Goal: Register for event/course

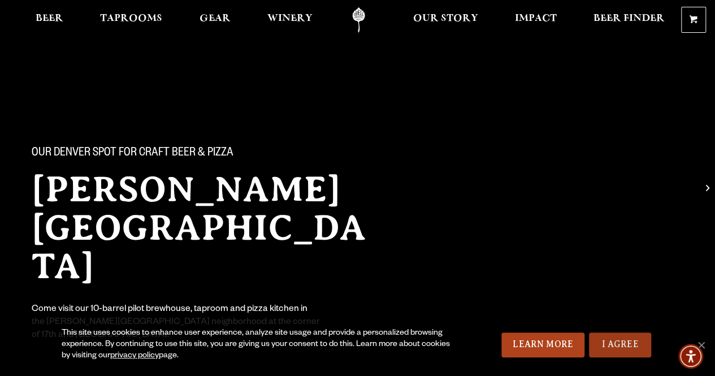
click at [629, 342] on link "I Agree" at bounding box center [620, 344] width 62 height 25
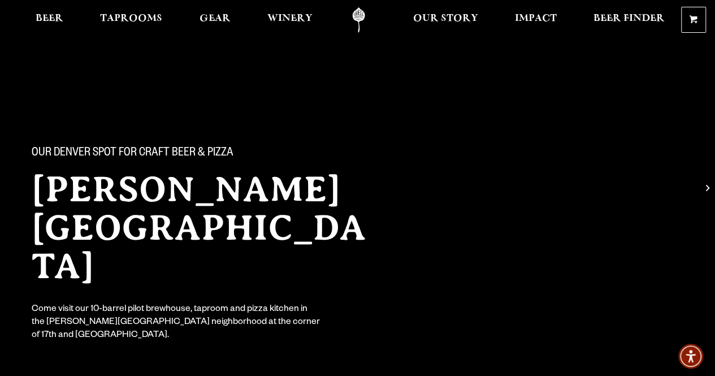
click at [167, 309] on div "Our Denver spot for craft beer & pizza Sloan’s Lake Brewhouse Come visit our 10…" at bounding box center [208, 235] width 380 height 250
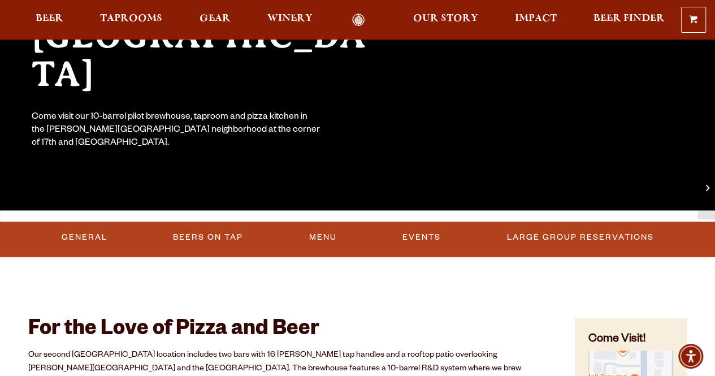
scroll to position [226, 0]
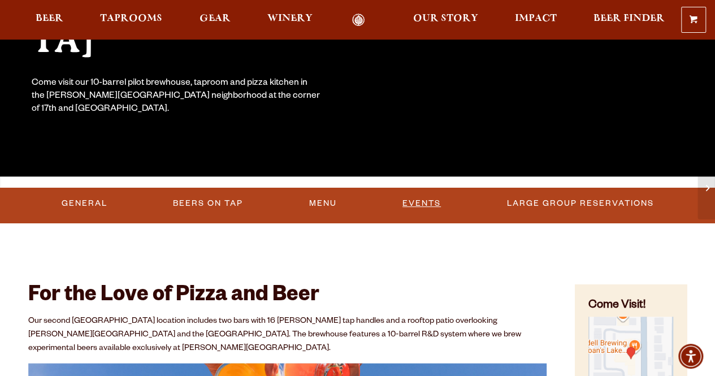
click at [421, 200] on link "Events" at bounding box center [421, 204] width 47 height 26
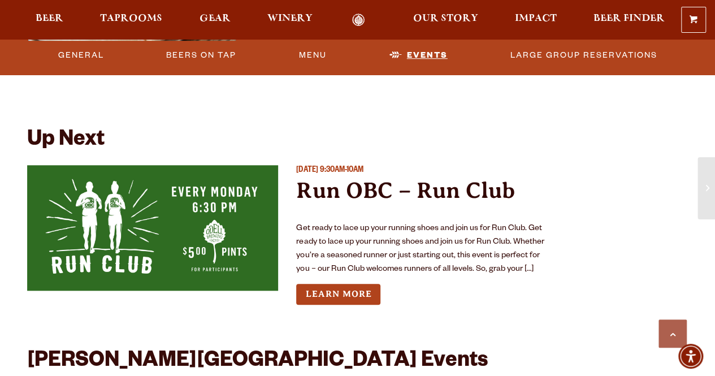
scroll to position [2578, 0]
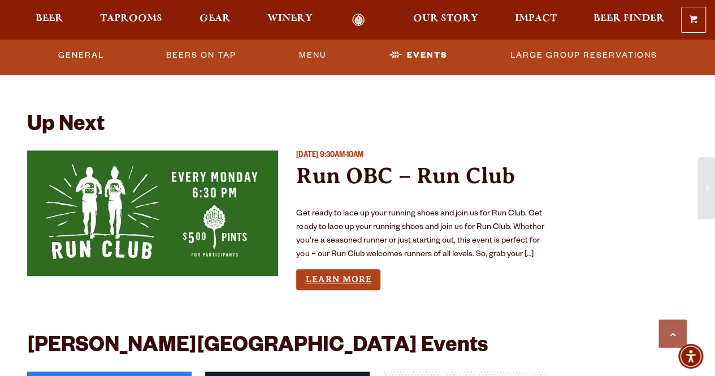
click at [345, 269] on link "Learn More" at bounding box center [338, 279] width 84 height 21
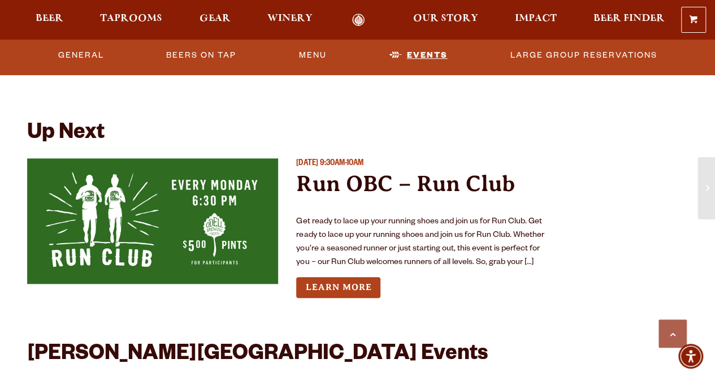
click at [413, 55] on link "Events" at bounding box center [418, 55] width 67 height 26
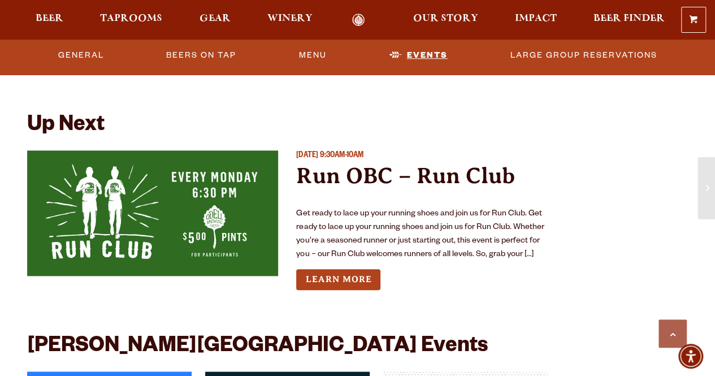
scroll to position [2578, 0]
click at [109, 56] on link "General" at bounding box center [81, 55] width 55 height 26
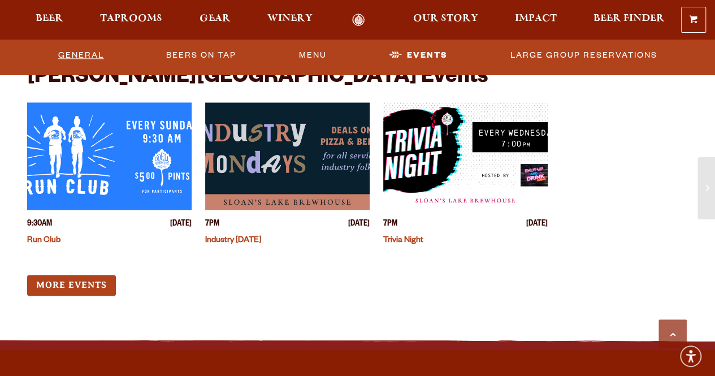
scroll to position [2822, 0]
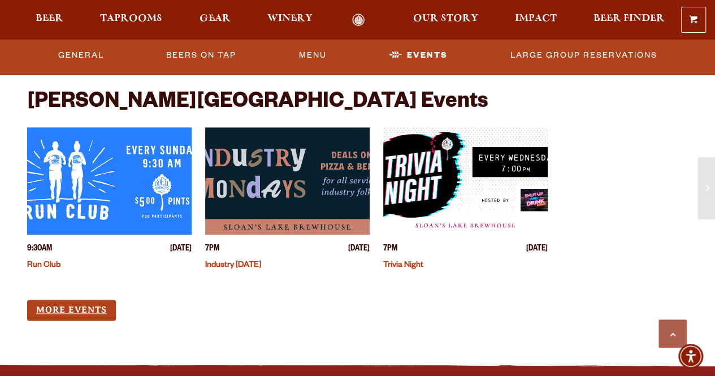
click at [71, 300] on link "More Events" at bounding box center [71, 310] width 89 height 21
click at [109, 55] on link "General" at bounding box center [81, 55] width 55 height 26
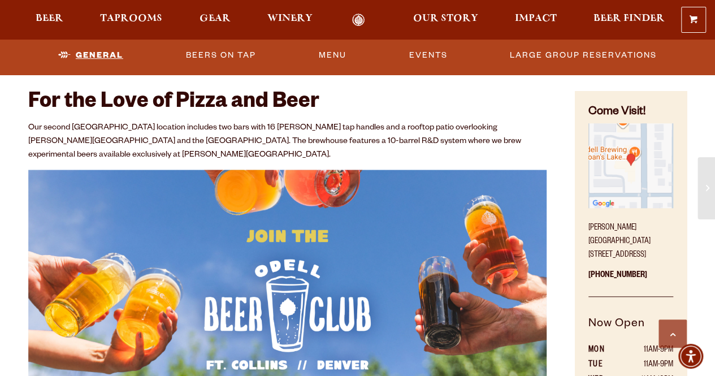
scroll to position [410, 0]
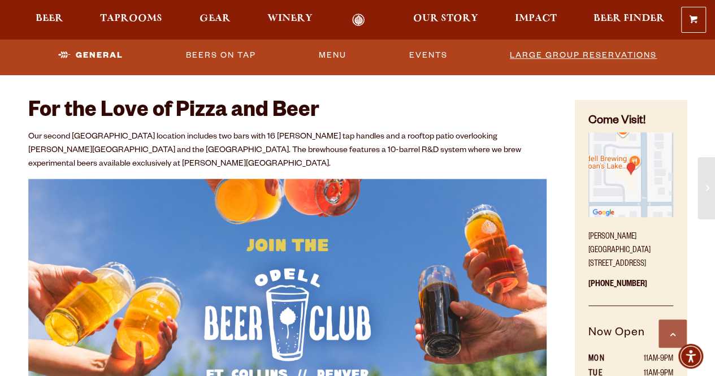
click at [505, 49] on link "Large Group Reservations" at bounding box center [583, 55] width 156 height 26
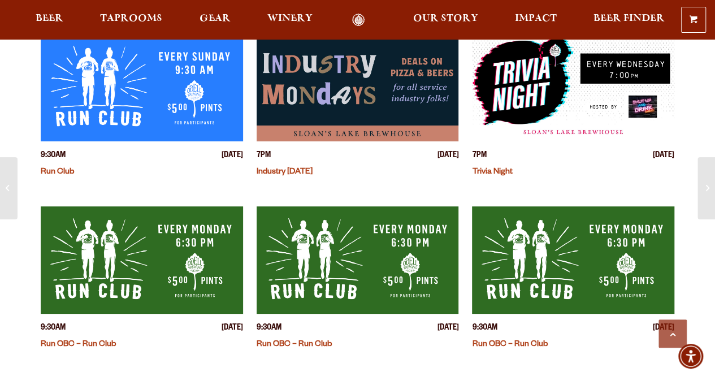
scroll to position [339, 0]
click at [172, 89] on img "View event details" at bounding box center [142, 87] width 202 height 107
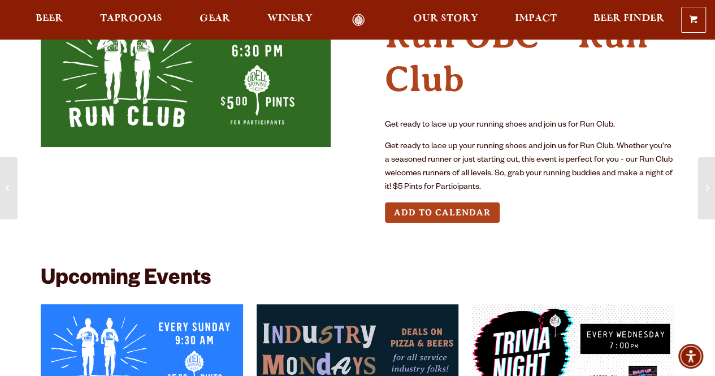
scroll to position [0, 0]
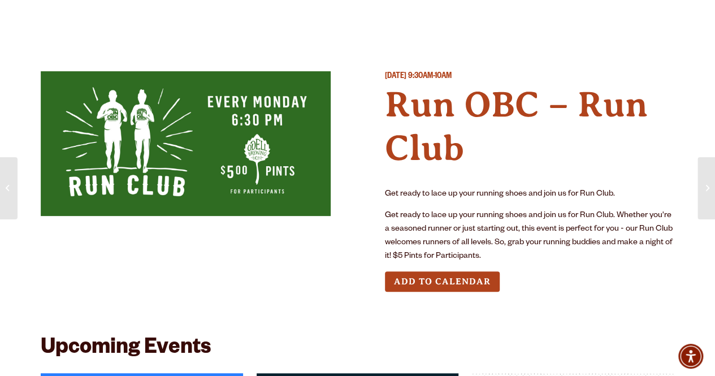
click at [317, 155] on img at bounding box center [186, 143] width 290 height 145
click at [482, 278] on button "Add to Calendar" at bounding box center [442, 281] width 115 height 21
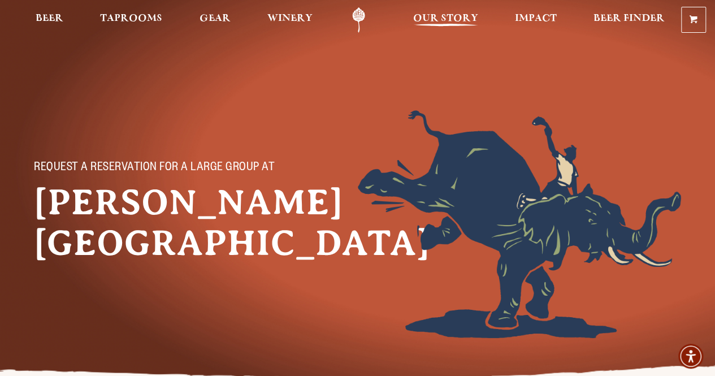
click at [434, 16] on span "Our Story" at bounding box center [445, 18] width 65 height 9
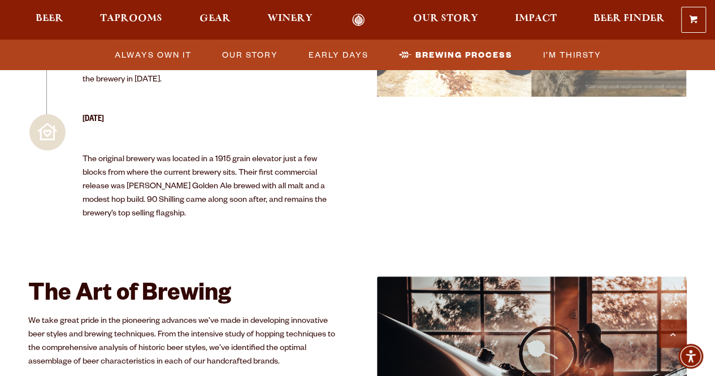
scroll to position [1752, 0]
